Goal: Task Accomplishment & Management: Manage account settings

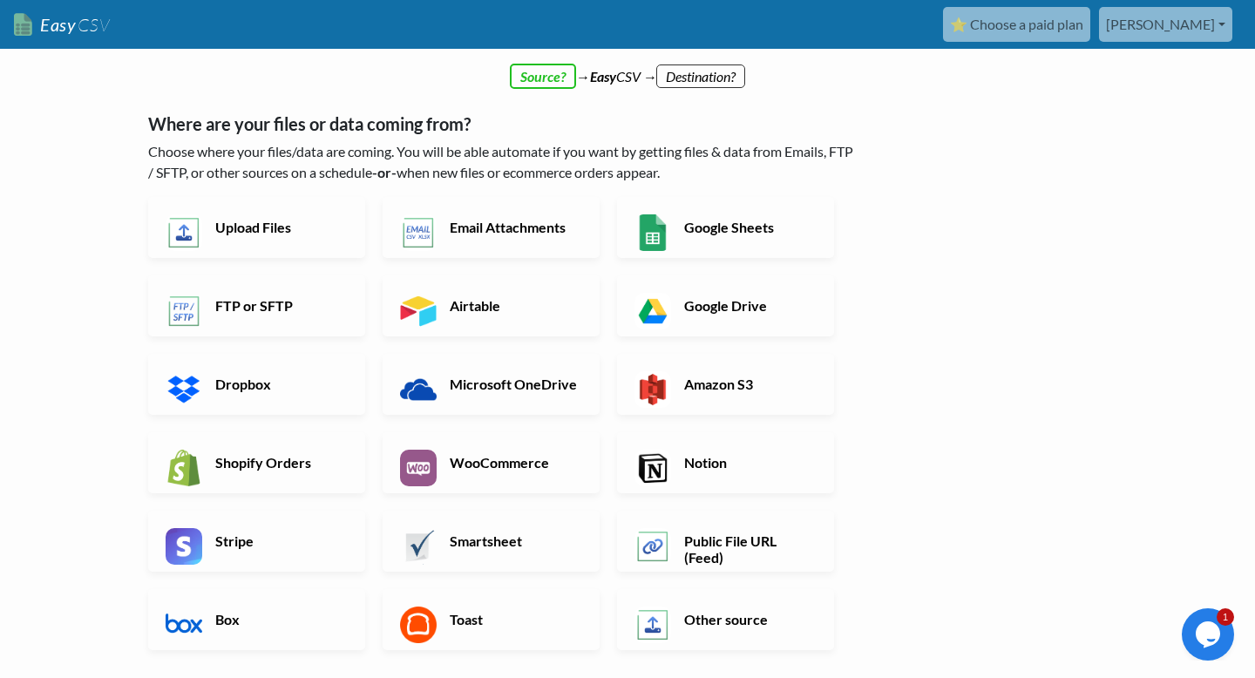
click at [482, 322] on link "Airtable" at bounding box center [491, 305] width 217 height 61
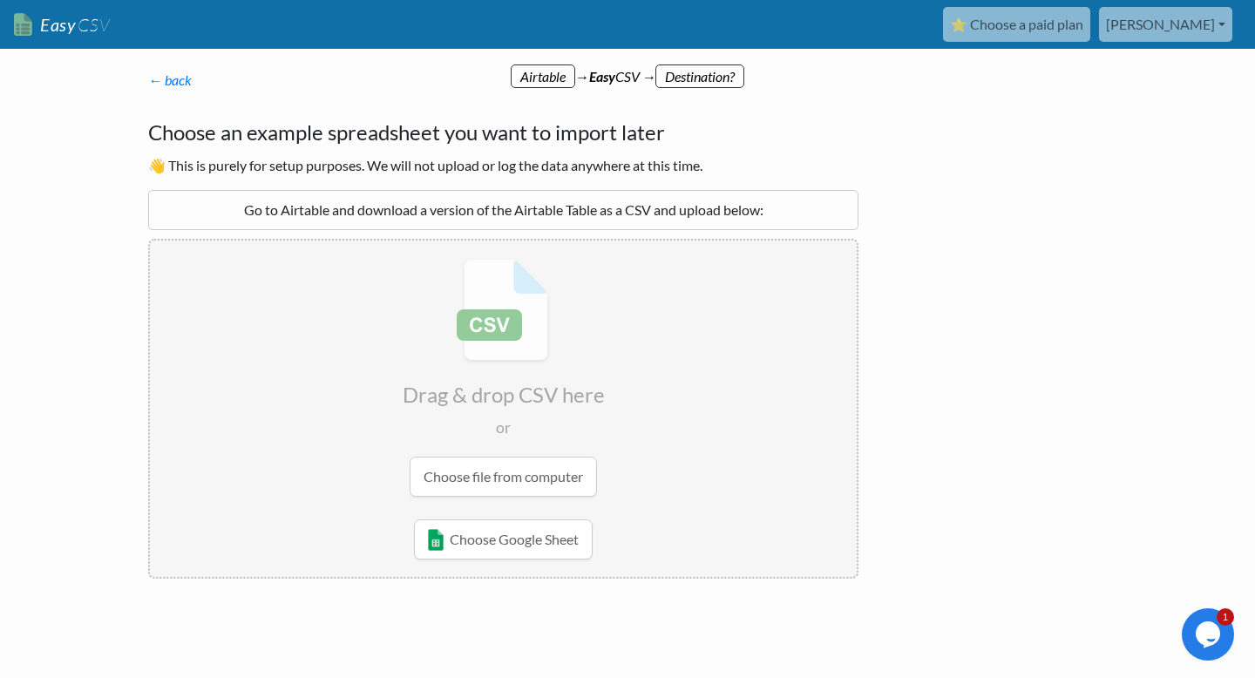
click at [999, 343] on div "← back Thanks for signing up! Set up your Import Flow and Upload Page in 1 minu…" at bounding box center [627, 389] width 993 height 605
click at [1208, 32] on link "[PERSON_NAME]" at bounding box center [1165, 24] width 133 height 35
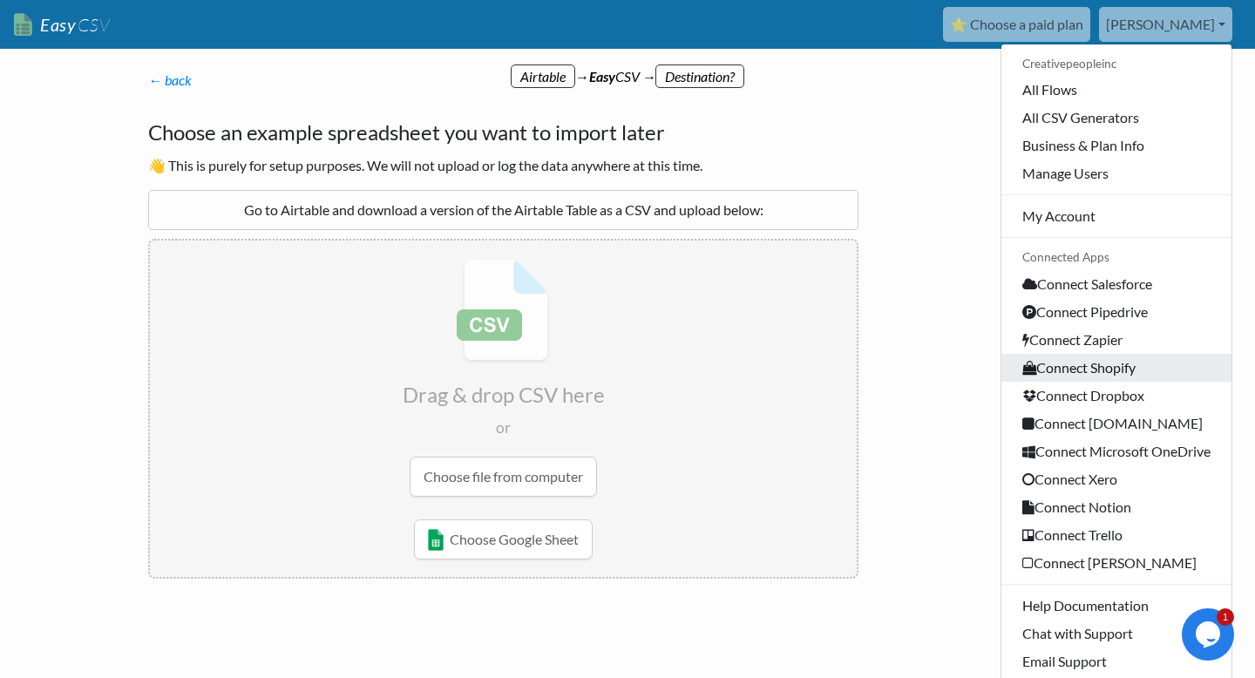
scroll to position [48, 0]
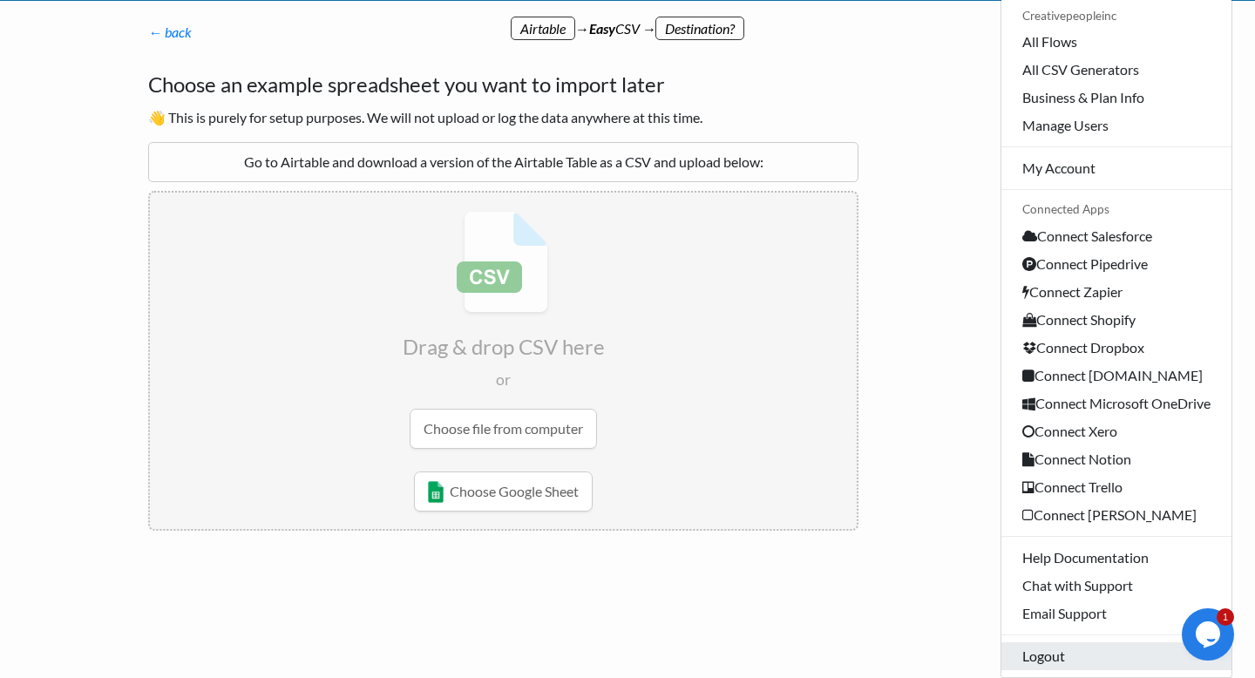
drag, startPoint x: 1045, startPoint y: 653, endPoint x: 1104, endPoint y: 638, distance: 61.1
click at [1045, 653] on link "Logout" at bounding box center [1116, 656] width 230 height 28
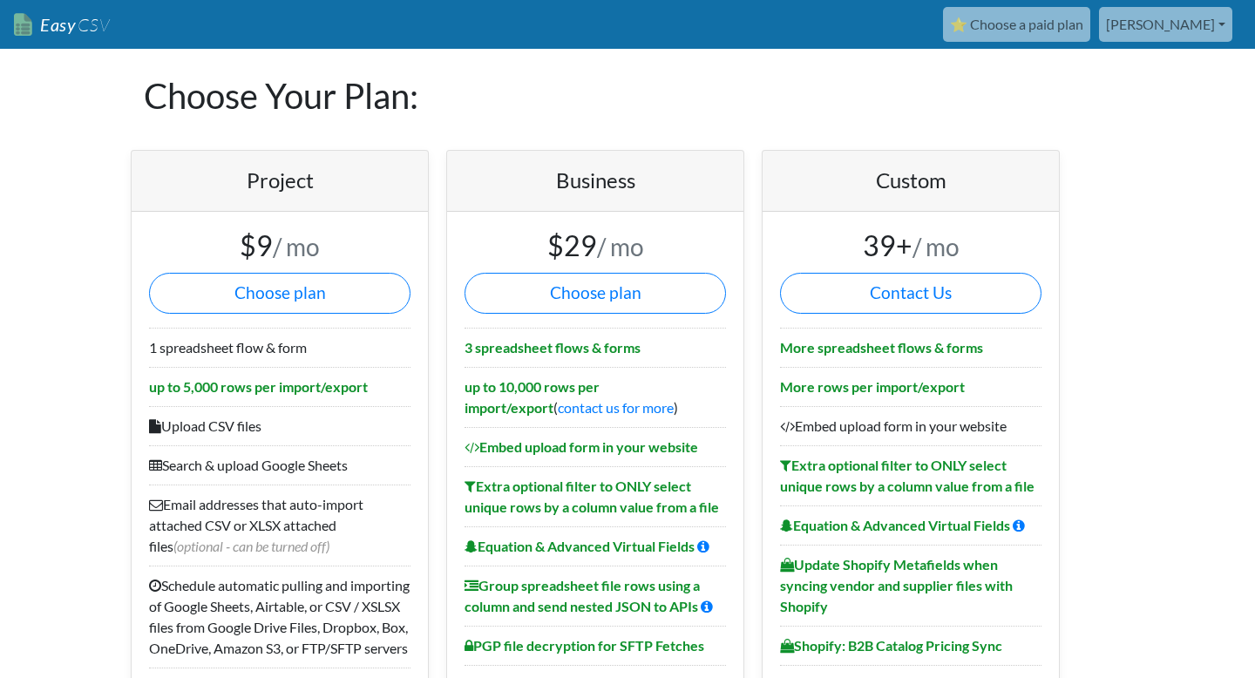
click at [1200, 30] on link "[PERSON_NAME]" at bounding box center [1165, 24] width 133 height 35
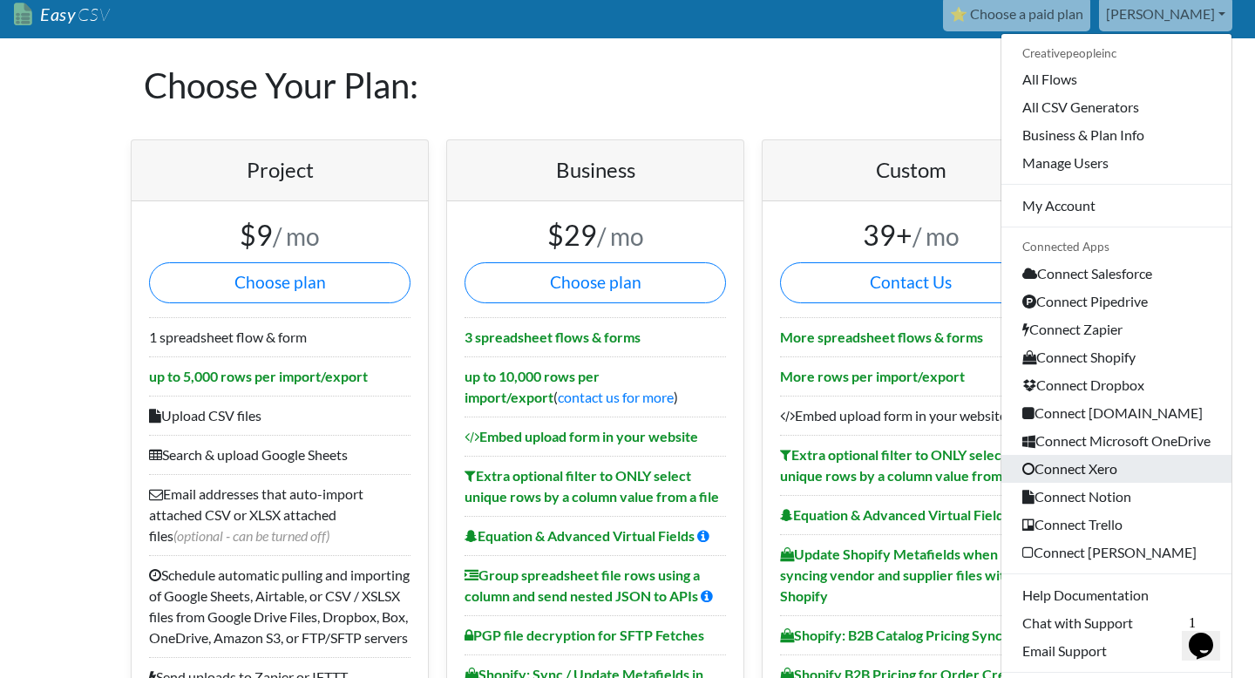
scroll to position [9, 0]
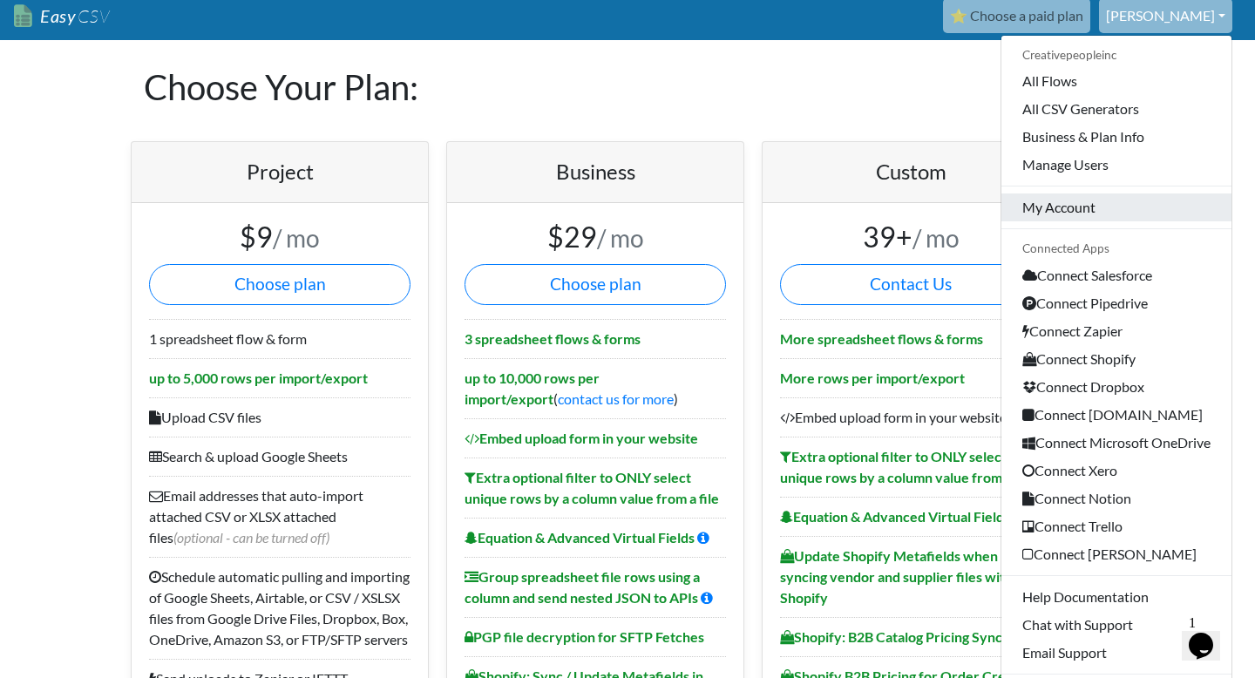
click at [1061, 208] on link "My Account" at bounding box center [1116, 207] width 230 height 28
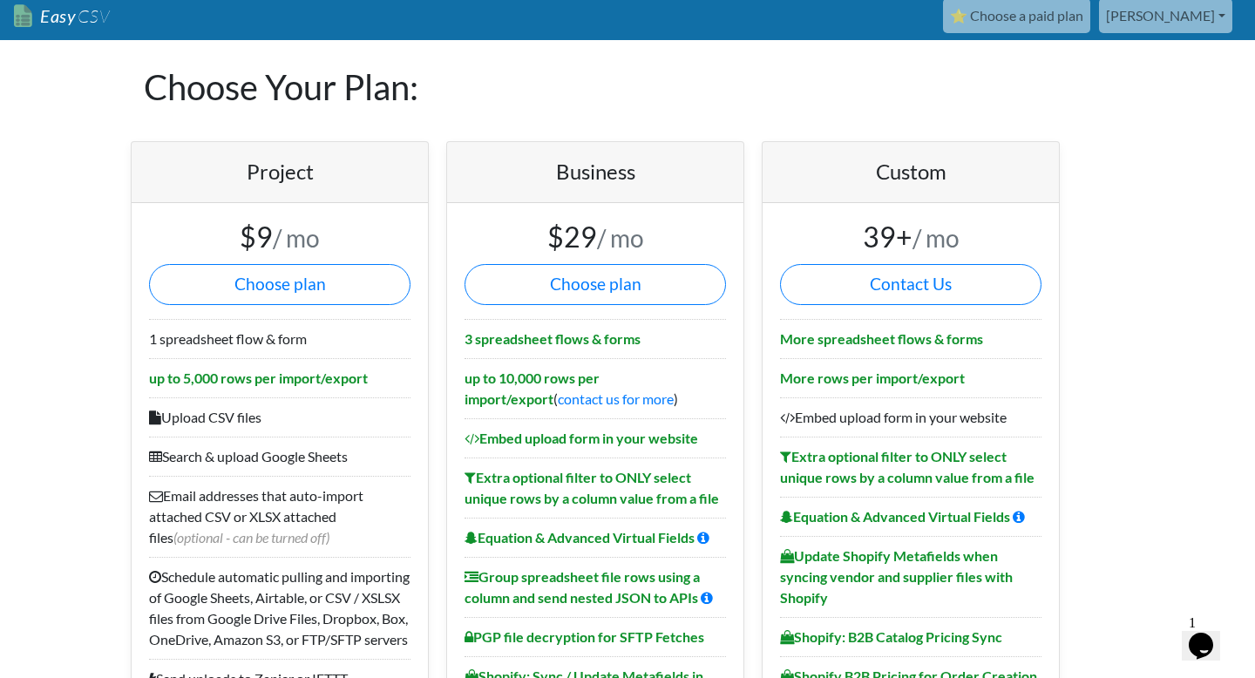
click at [1208, 18] on link "[PERSON_NAME]" at bounding box center [1165, 15] width 133 height 35
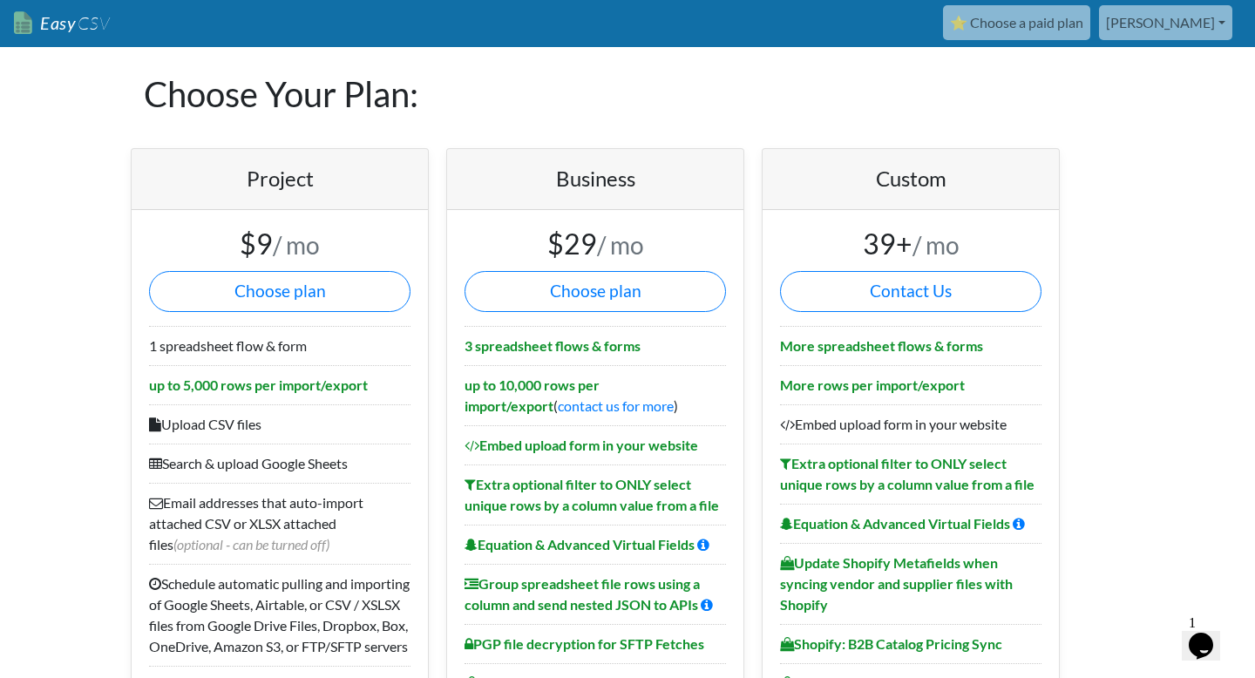
click at [1195, 25] on link "[PERSON_NAME]" at bounding box center [1165, 22] width 133 height 35
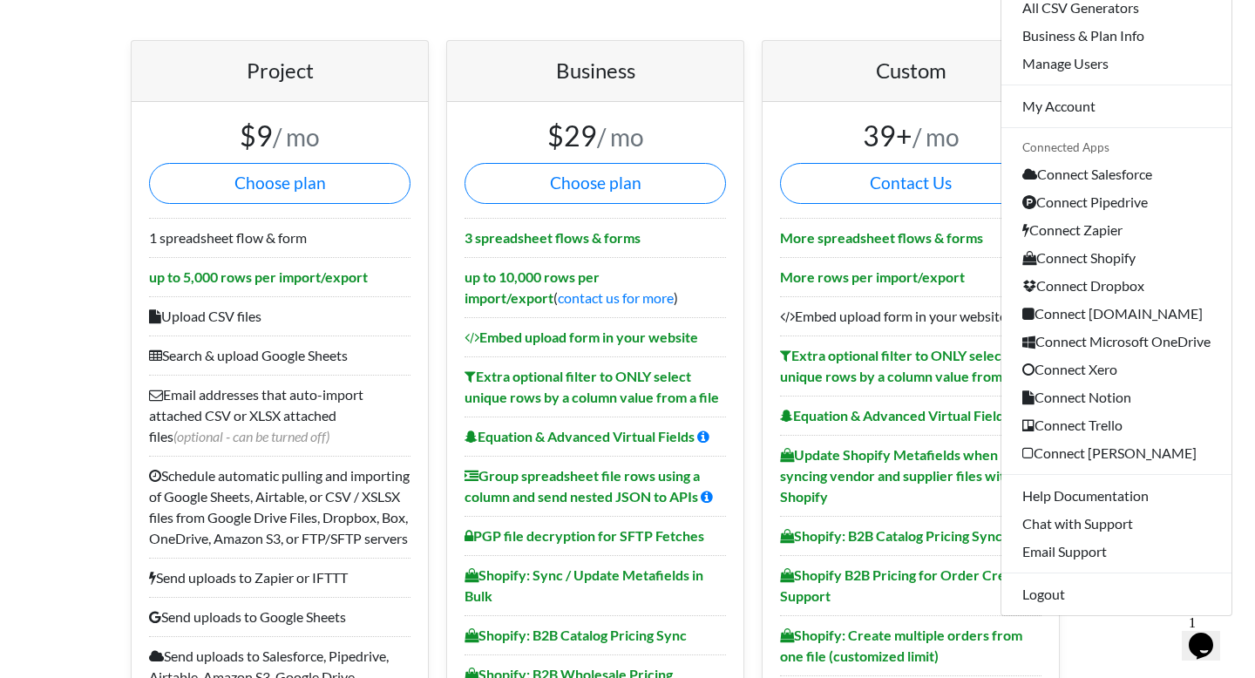
scroll to position [128, 0]
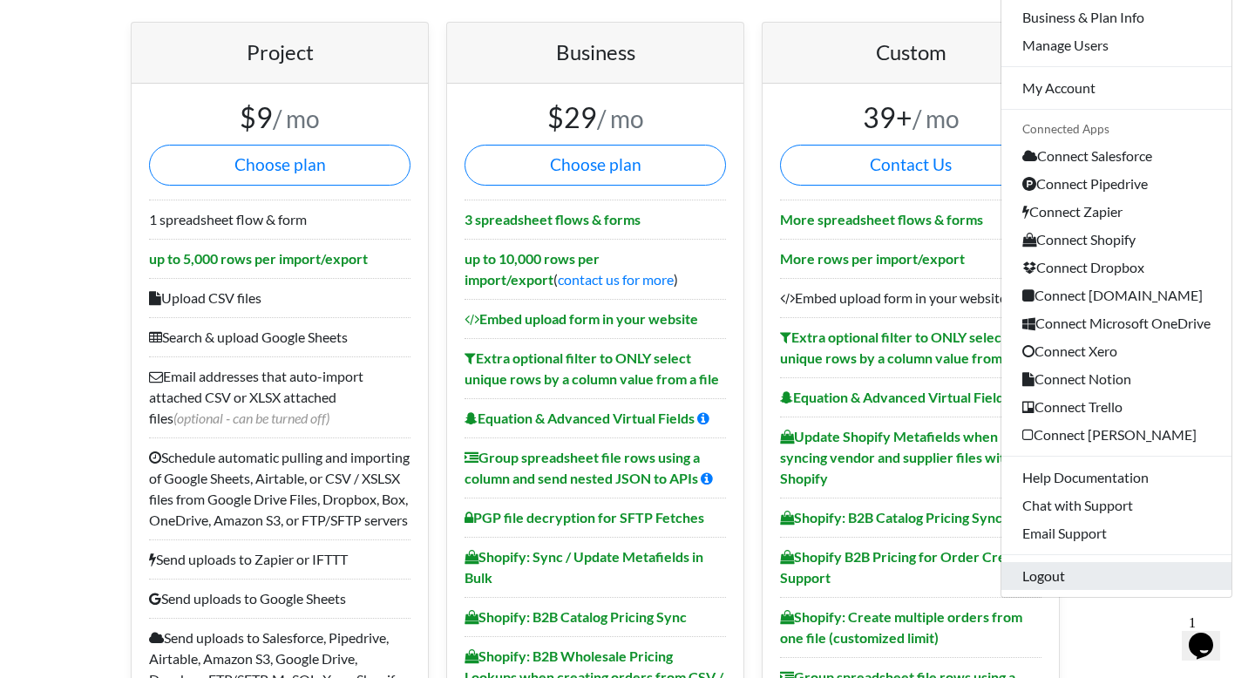
click at [1041, 577] on link "Logout" at bounding box center [1116, 576] width 230 height 28
